Goal: Task Accomplishment & Management: Use online tool/utility

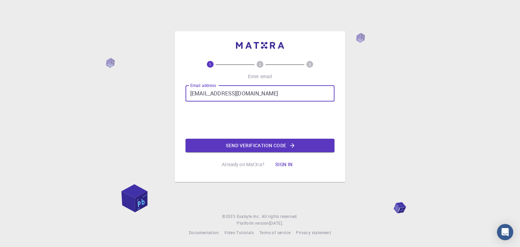
type input "[EMAIL_ADDRESS][DOMAIN_NAME]"
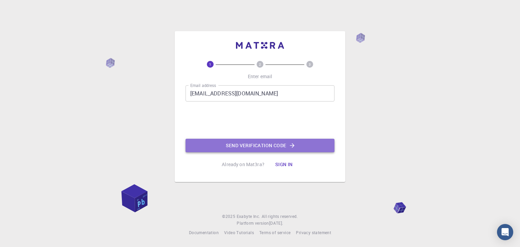
click at [246, 146] on button "Send verification code" at bounding box center [259, 146] width 149 height 14
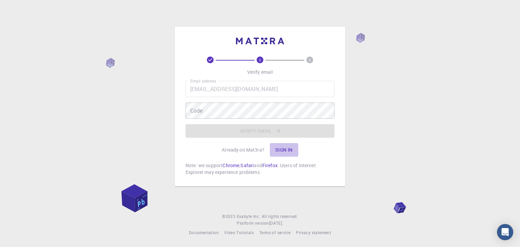
click at [282, 150] on button "Sign in" at bounding box center [284, 150] width 28 height 14
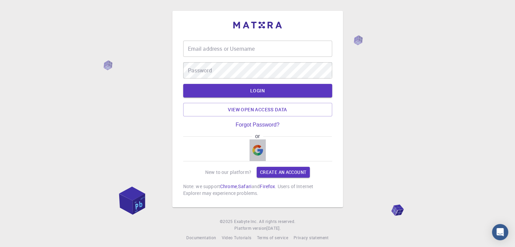
click at [260, 149] on img "button" at bounding box center [257, 150] width 11 height 11
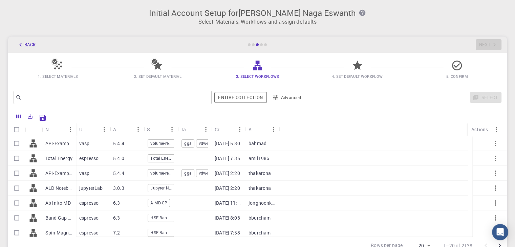
click at [253, 73] on span "3. Select Workflows" at bounding box center [257, 76] width 94 height 7
click at [353, 74] on span "4. Set Default Workflow" at bounding box center [357, 76] width 51 height 5
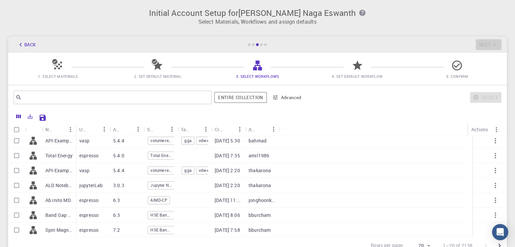
scroll to position [3, 0]
click at [47, 155] on p "Total Energy" at bounding box center [58, 155] width 27 height 7
checkbox input "true"
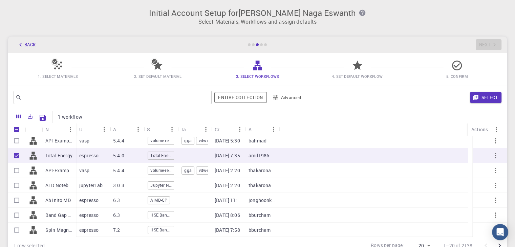
click at [89, 153] on p "espresso" at bounding box center [88, 155] width 19 height 7
checkbox input "false"
click at [89, 153] on p "espresso" at bounding box center [88, 155] width 19 height 7
checkbox input "true"
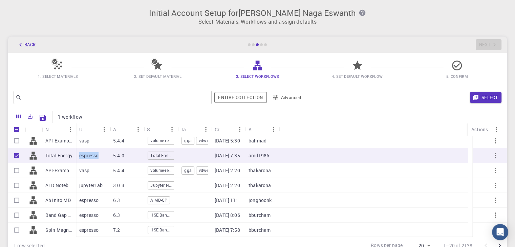
checkbox input "true"
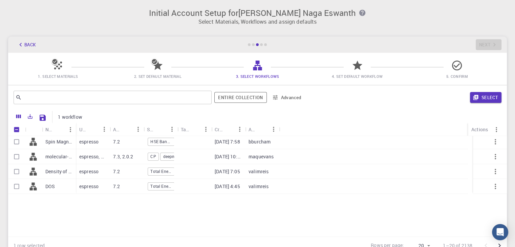
scroll to position [0, 0]
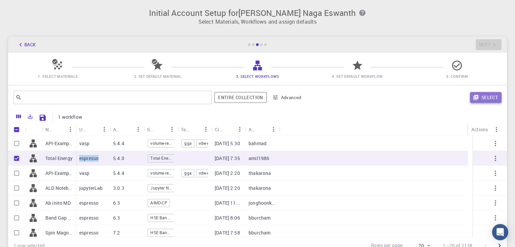
click at [485, 97] on button "Select" at bounding box center [485, 97] width 31 height 11
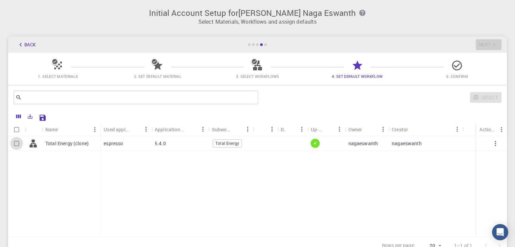
click at [17, 141] on input "Select row" at bounding box center [16, 143] width 13 height 13
checkbox input "true"
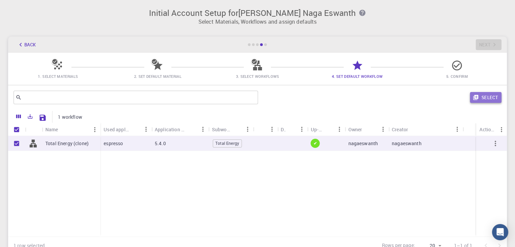
click at [489, 98] on button "Select" at bounding box center [485, 97] width 31 height 11
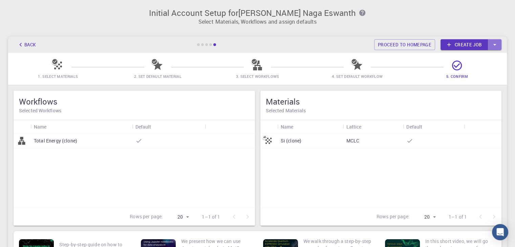
click at [488, 41] on button "button" at bounding box center [495, 44] width 14 height 11
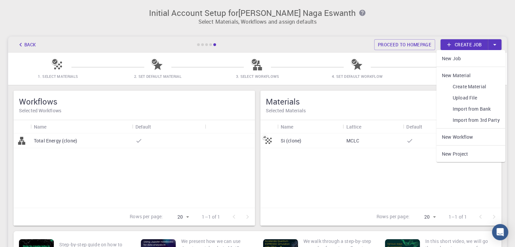
click at [423, 114] on h6 "Selected Materials" at bounding box center [381, 110] width 230 height 7
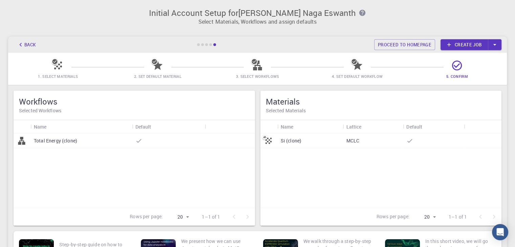
click at [308, 135] on div "Si (clone)" at bounding box center [310, 140] width 66 height 15
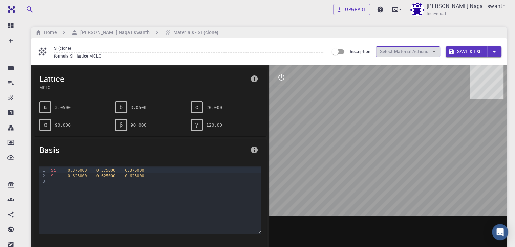
click at [427, 48] on button "Select Material Actions" at bounding box center [408, 51] width 64 height 11
click at [490, 52] on icon "button" at bounding box center [493, 51] width 7 height 7
click at [13, 70] on div at bounding box center [257, 123] width 515 height 247
click at [13, 70] on icon at bounding box center [10, 68] width 7 height 7
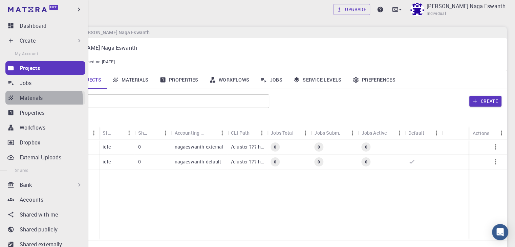
click at [23, 100] on p "Materials" at bounding box center [31, 98] width 23 height 8
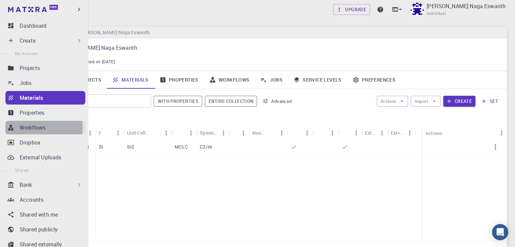
click at [29, 128] on p "Workflows" at bounding box center [33, 127] width 26 height 8
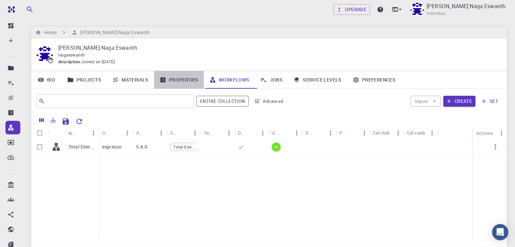
click at [192, 82] on link "Properties" at bounding box center [179, 80] width 50 height 18
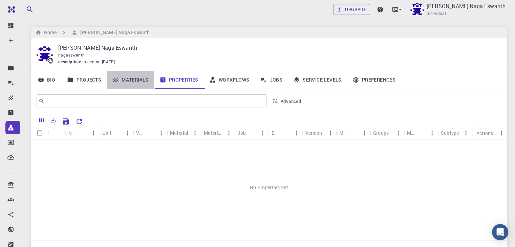
click at [148, 76] on link "Materials" at bounding box center [130, 80] width 47 height 18
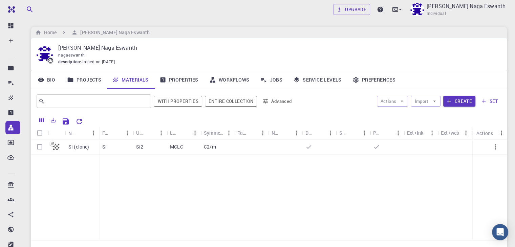
click at [87, 81] on link "Projects" at bounding box center [84, 80] width 45 height 18
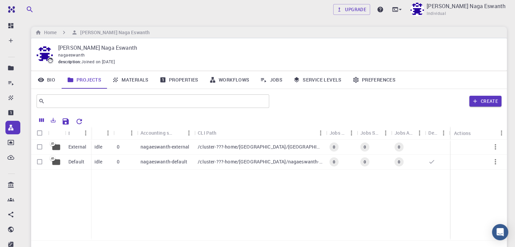
click at [39, 81] on icon at bounding box center [41, 80] width 6 height 4
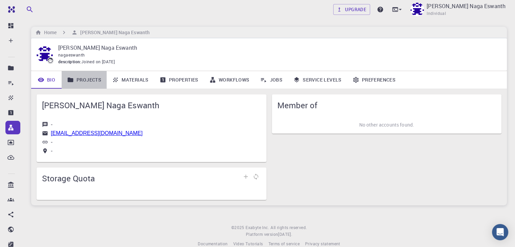
click at [73, 78] on icon at bounding box center [70, 79] width 7 height 7
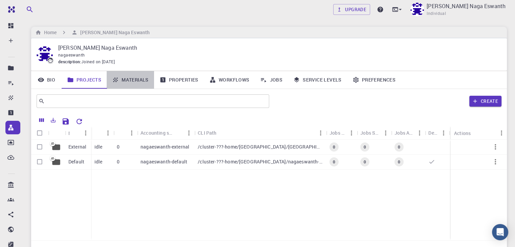
click at [141, 78] on link "Materials" at bounding box center [130, 80] width 47 height 18
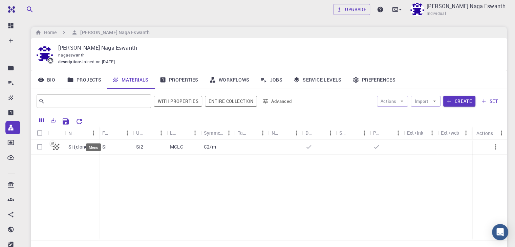
click at [92, 142] on div "Menu" at bounding box center [93, 145] width 16 height 13
click at [176, 82] on link "Properties" at bounding box center [179, 80] width 50 height 18
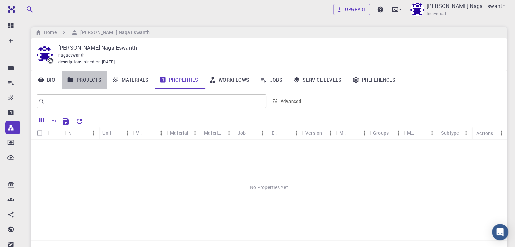
click at [99, 80] on link "Projects" at bounding box center [84, 80] width 45 height 18
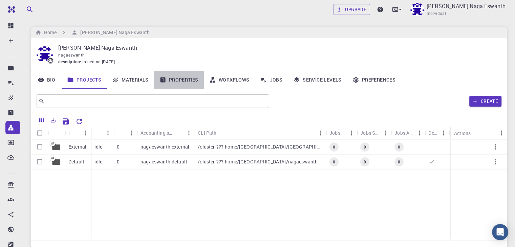
click at [180, 82] on link "Properties" at bounding box center [179, 80] width 50 height 18
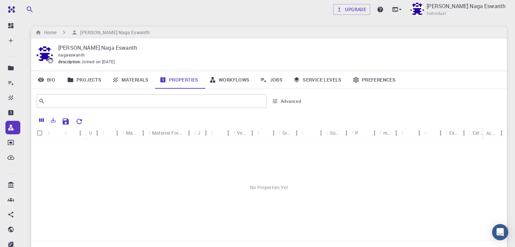
click at [143, 80] on link "Materials" at bounding box center [130, 80] width 47 height 18
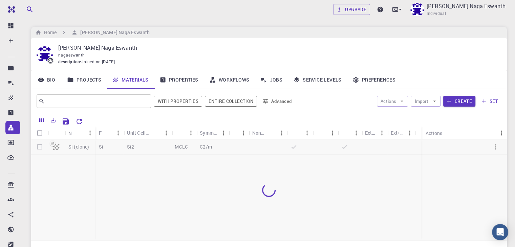
click at [119, 145] on div at bounding box center [268, 190] width 475 height 100
click at [40, 148] on input "Select row" at bounding box center [39, 146] width 13 height 13
checkbox input "true"
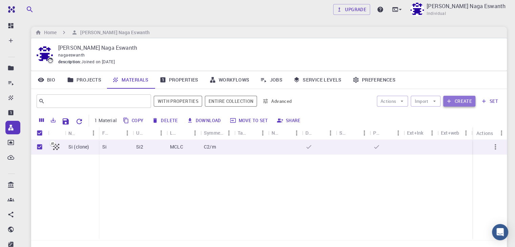
click at [454, 99] on button "Create" at bounding box center [459, 101] width 32 height 11
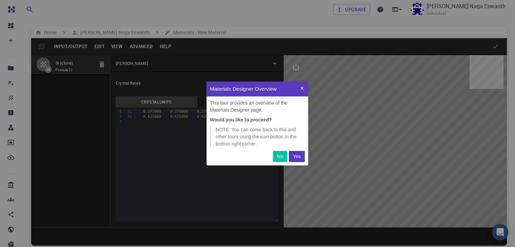
scroll to position [78, 96]
click at [283, 155] on button "No" at bounding box center [280, 156] width 14 height 11
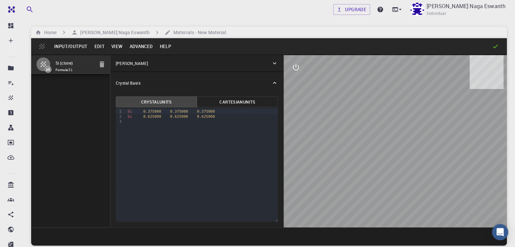
click at [95, 46] on button "Edit" at bounding box center [99, 46] width 17 height 11
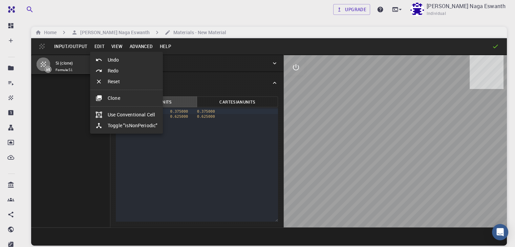
click at [115, 45] on div at bounding box center [257, 123] width 515 height 247
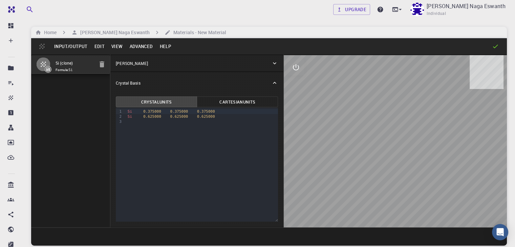
click at [145, 44] on button "Advanced" at bounding box center [141, 46] width 30 height 11
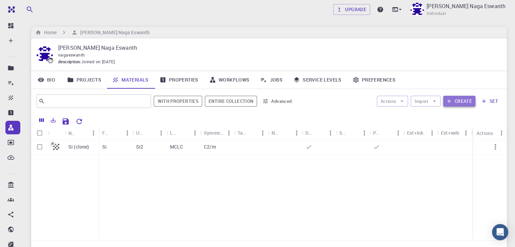
click at [459, 100] on button "Create" at bounding box center [459, 101] width 32 height 11
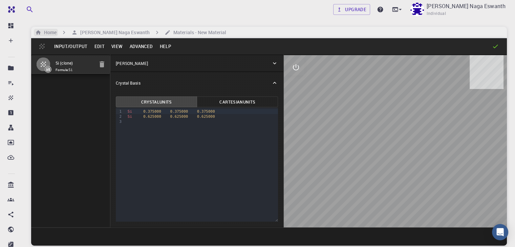
click at [52, 35] on h6 "Home" at bounding box center [48, 32] width 15 height 7
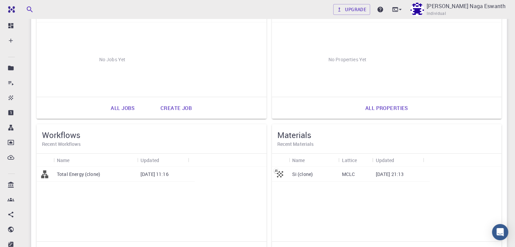
scroll to position [97, 0]
click at [341, 173] on p "MCLC" at bounding box center [347, 173] width 13 height 7
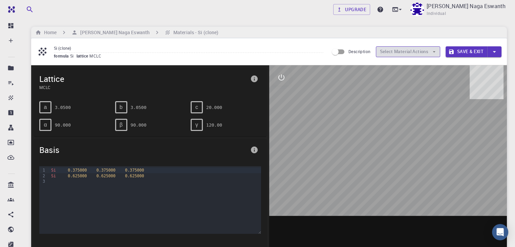
click at [429, 51] on button "Select Material Actions" at bounding box center [408, 51] width 64 height 11
click at [436, 51] on icon "button" at bounding box center [434, 52] width 6 height 6
click at [342, 50] on input "Description" at bounding box center [335, 51] width 39 height 13
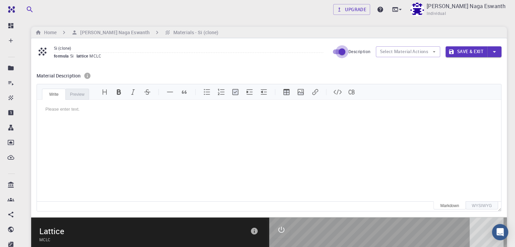
click at [342, 50] on input "Description" at bounding box center [341, 51] width 39 height 13
checkbox input "false"
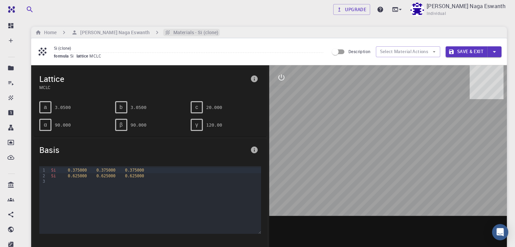
click at [171, 30] on h6 "Materials - Si (clone)" at bounding box center [195, 32] width 48 height 7
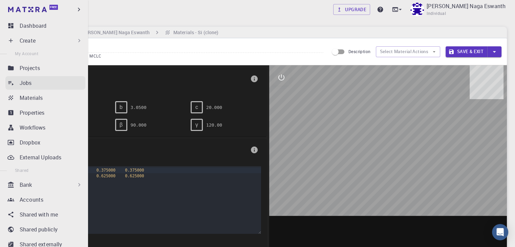
click at [37, 80] on div "Jobs" at bounding box center [53, 83] width 66 height 8
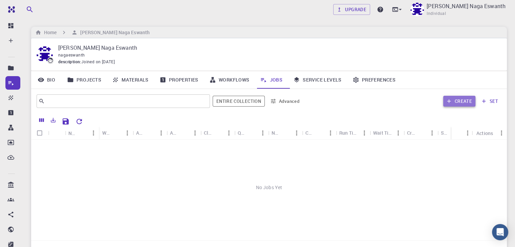
click at [468, 100] on button "Create" at bounding box center [459, 101] width 32 height 11
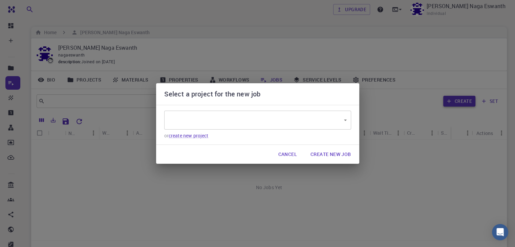
type input "MK63uZqvSKb5KJ5M9"
click at [199, 135] on link "create new project" at bounding box center [188, 135] width 40 height 6
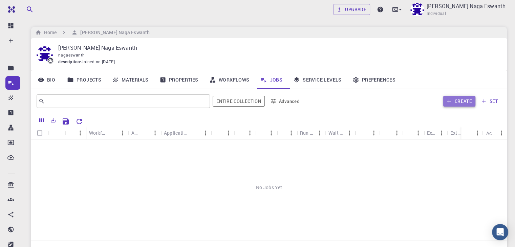
click at [456, 105] on button "Create" at bounding box center [459, 101] width 32 height 11
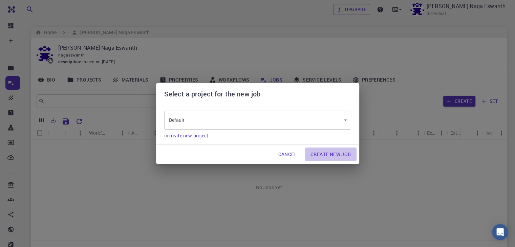
click at [330, 155] on button "Create New Job" at bounding box center [330, 155] width 51 height 14
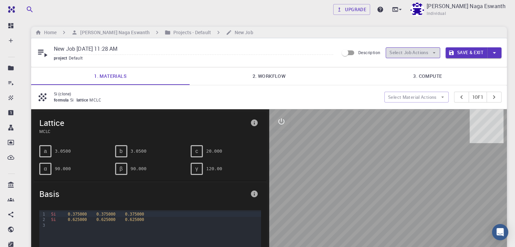
click at [425, 52] on button "Select Job Actions" at bounding box center [412, 52] width 54 height 11
